Goal: Task Accomplishment & Management: Use online tool/utility

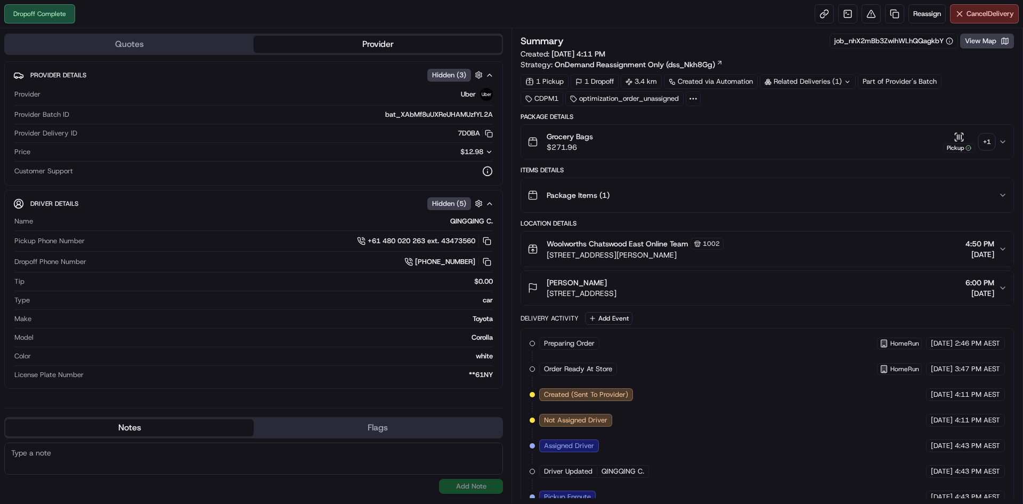
click at [982, 140] on div "+ 1" at bounding box center [987, 141] width 15 height 15
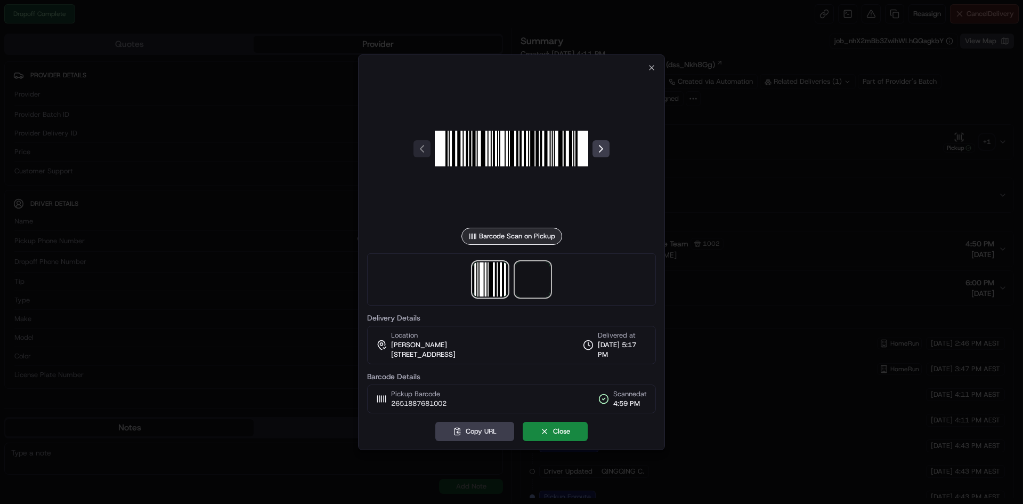
click at [537, 277] on span at bounding box center [533, 279] width 34 height 34
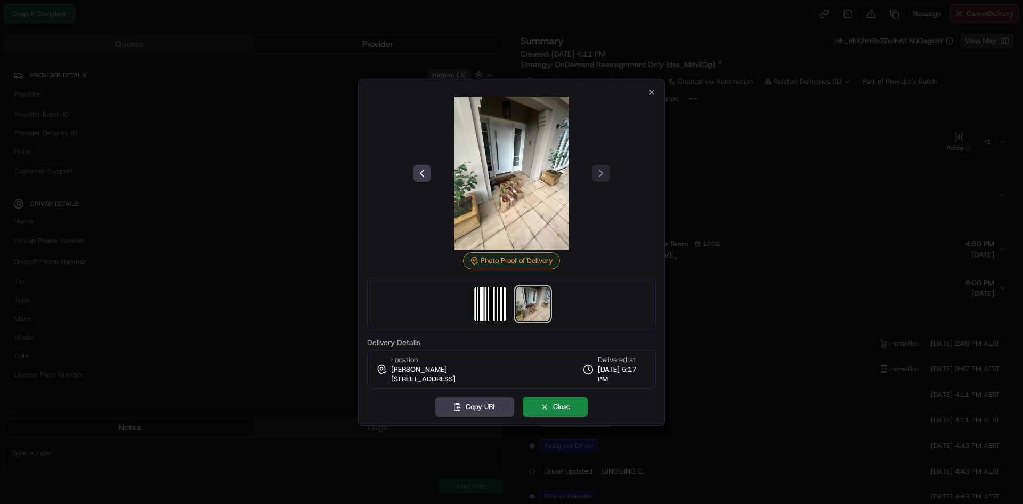
click at [831, 334] on div at bounding box center [511, 252] width 1023 height 504
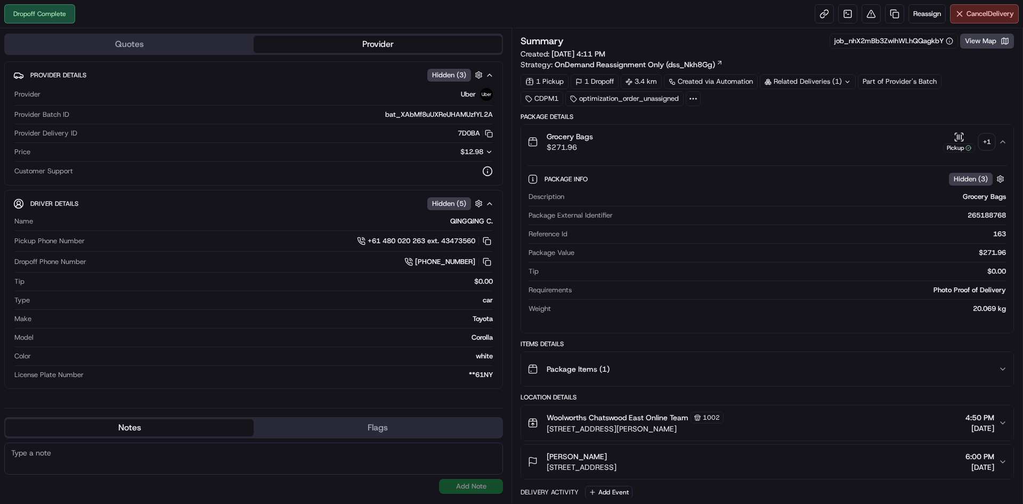
click at [838, 80] on div "Related Deliveries (1)" at bounding box center [808, 81] width 96 height 15
click at [829, 123] on span "265366975" at bounding box center [823, 124] width 38 height 10
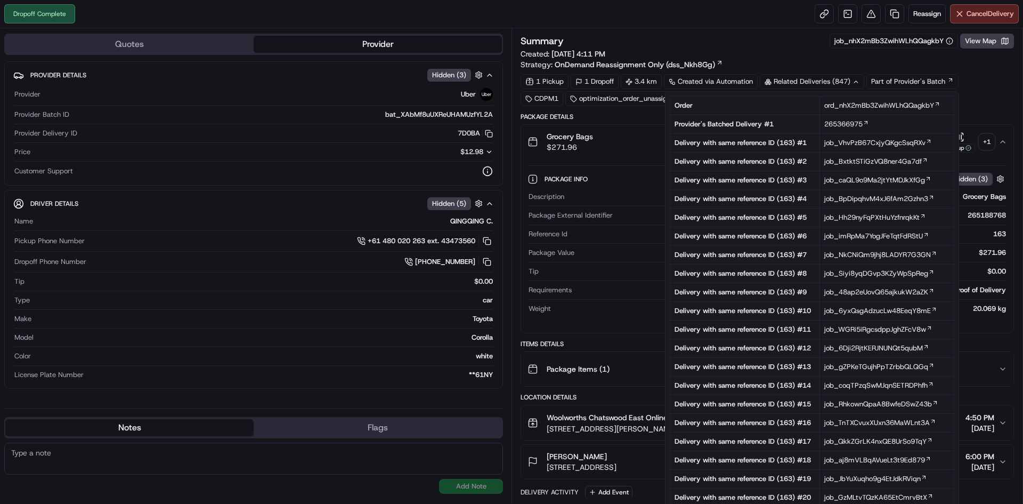
click at [988, 82] on div "1 Pickup 1 Dropoff 3.4 km Created via Automation Related Deliveries (847) Part …" at bounding box center [768, 90] width 494 height 32
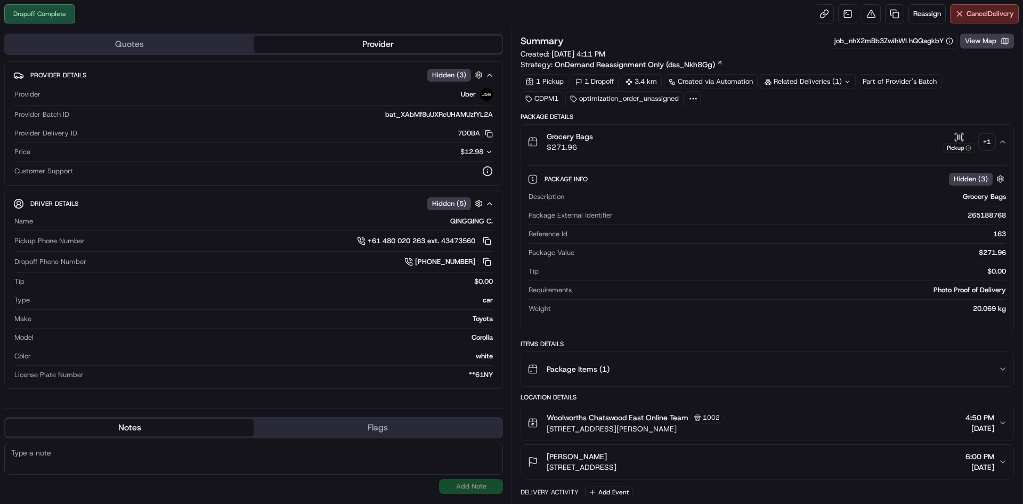
click at [982, 142] on div "+ 1" at bounding box center [987, 141] width 15 height 15
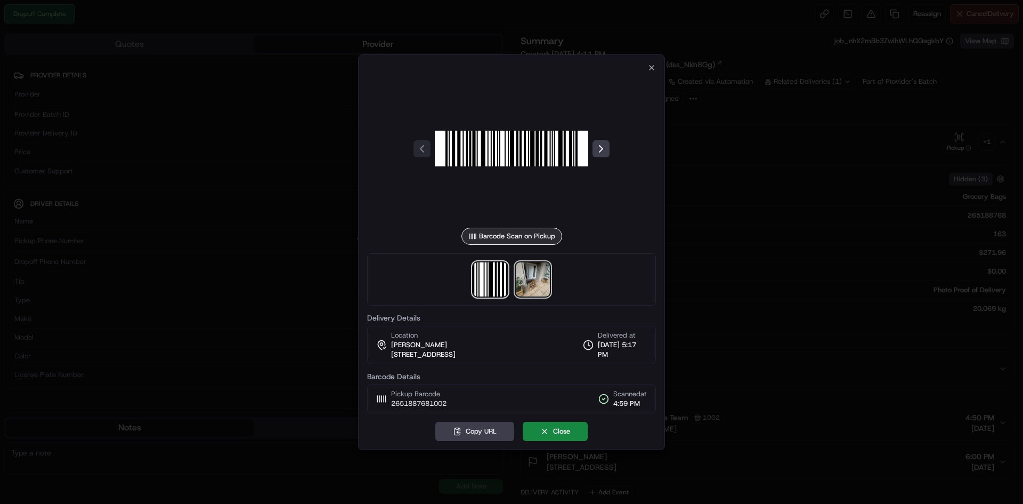
click at [542, 275] on img at bounding box center [533, 279] width 34 height 34
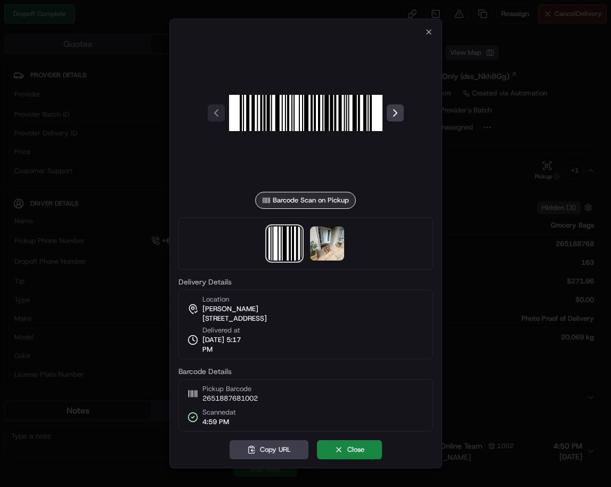
click at [485, 305] on div at bounding box center [305, 243] width 611 height 487
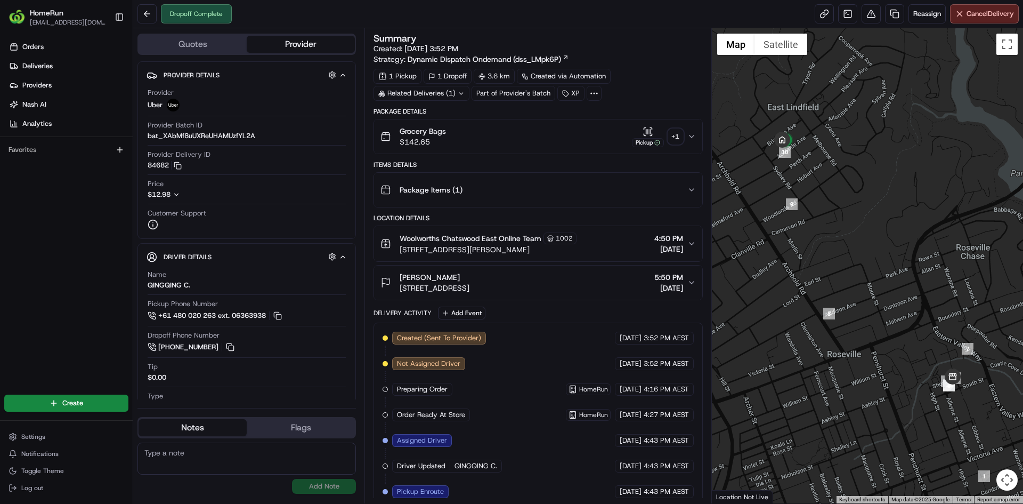
click at [682, 136] on div "+ 1" at bounding box center [675, 136] width 15 height 15
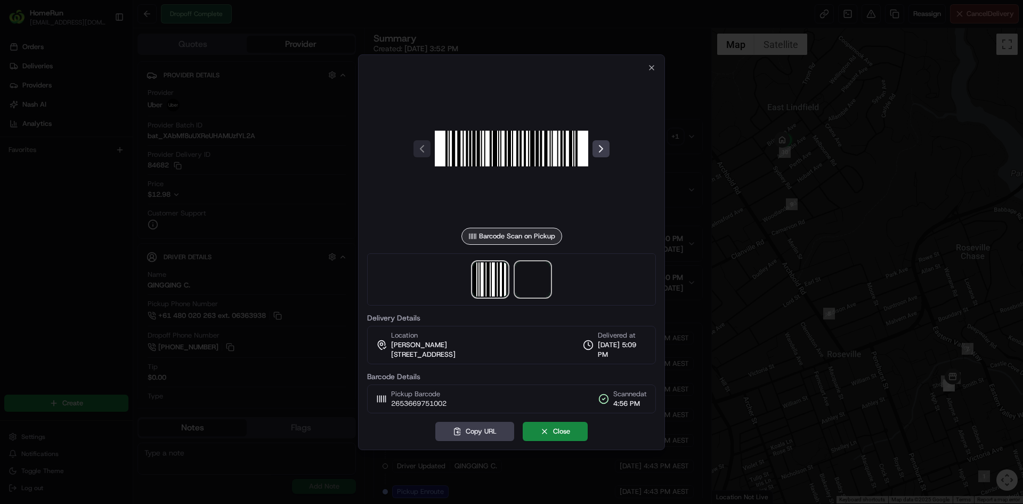
click at [541, 279] on span at bounding box center [533, 279] width 34 height 34
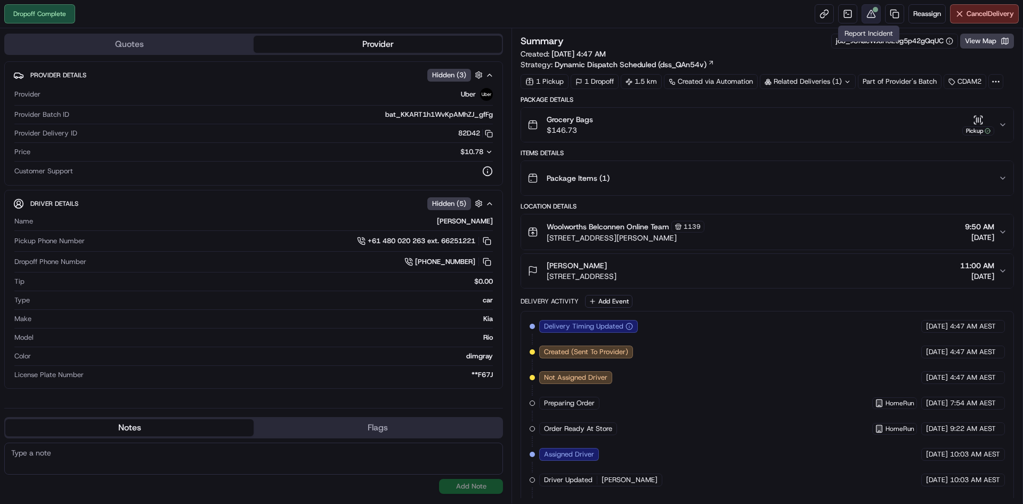
click at [875, 14] on button at bounding box center [871, 13] width 19 height 19
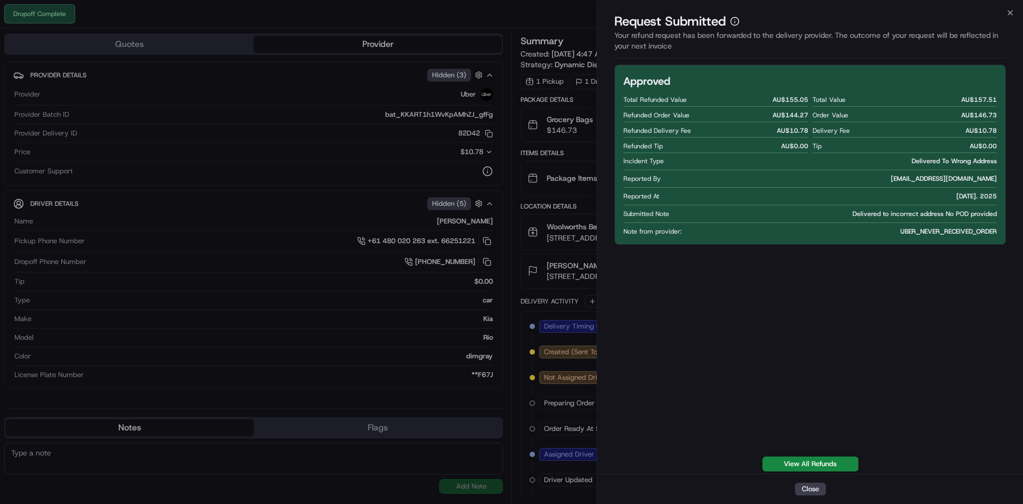
click at [1016, 13] on div "Request Submitted Your refund request has been forwarded to the delivery provid…" at bounding box center [811, 38] width 426 height 50
click at [1010, 12] on icon "button" at bounding box center [1010, 13] width 9 height 9
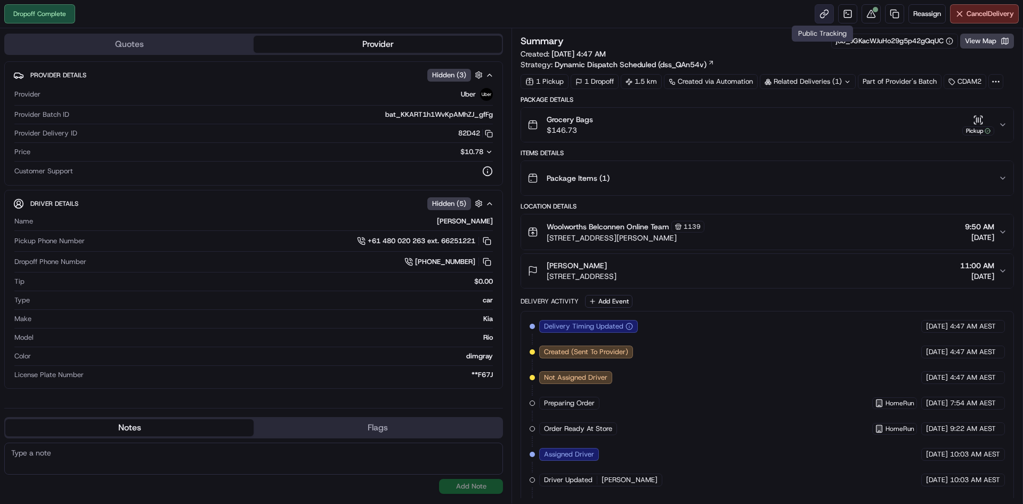
click at [820, 13] on link at bounding box center [824, 13] width 19 height 19
click at [825, 12] on link at bounding box center [824, 13] width 19 height 19
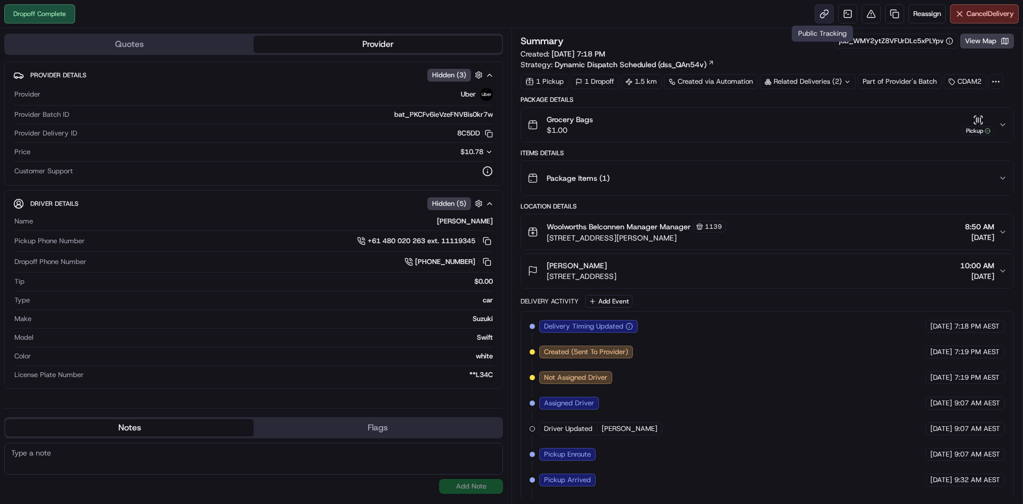
click at [826, 16] on link at bounding box center [824, 13] width 19 height 19
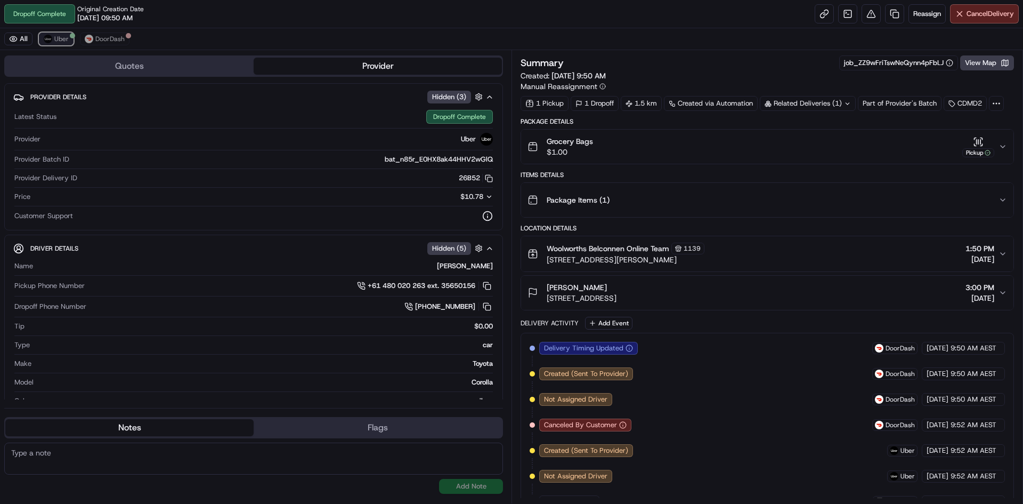
click at [62, 37] on span "Uber" at bounding box center [61, 39] width 14 height 9
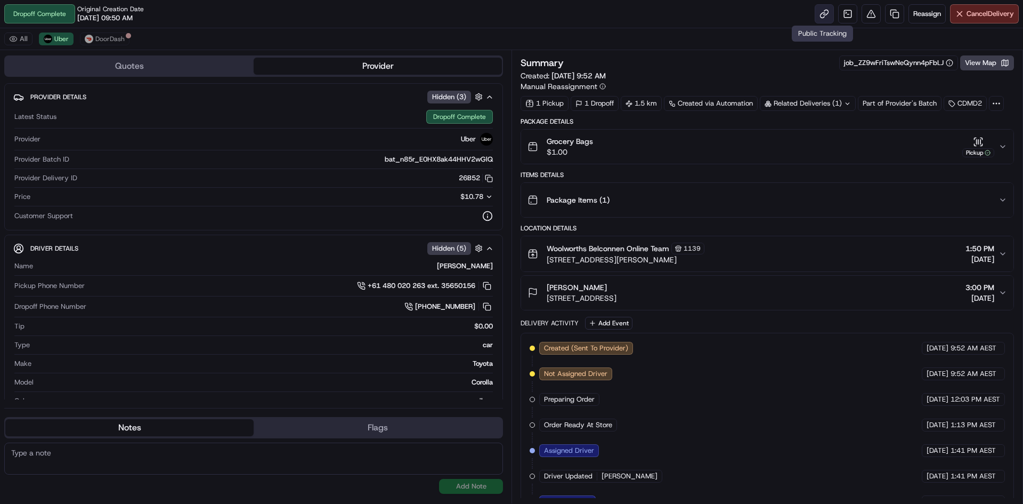
click at [819, 17] on link at bounding box center [824, 13] width 19 height 19
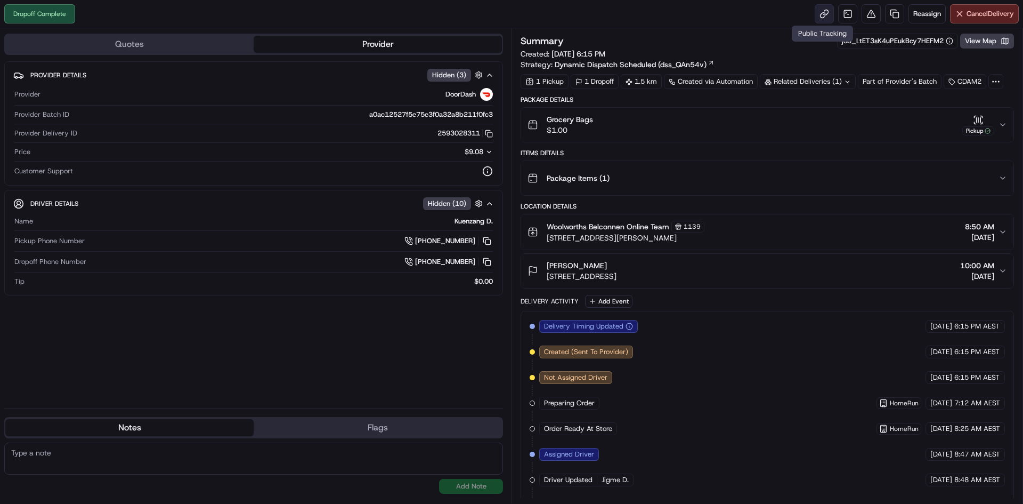
click at [819, 20] on link at bounding box center [824, 13] width 19 height 19
